Goal: Find specific page/section: Find specific page/section

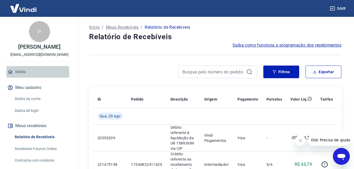
click at [13, 75] on icon at bounding box center [10, 72] width 6 height 6
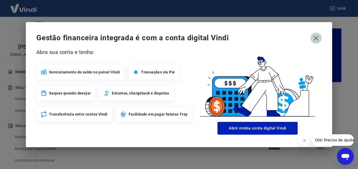
click at [320, 41] on icon "button" at bounding box center [316, 38] width 8 height 8
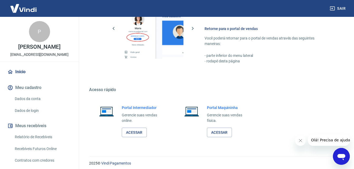
scroll to position [317, 0]
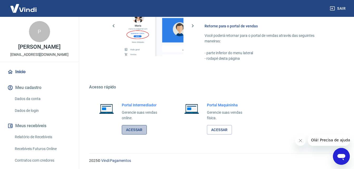
click at [126, 127] on link "Acessar" at bounding box center [134, 130] width 25 height 10
